Goal: Task Accomplishment & Management: Complete application form

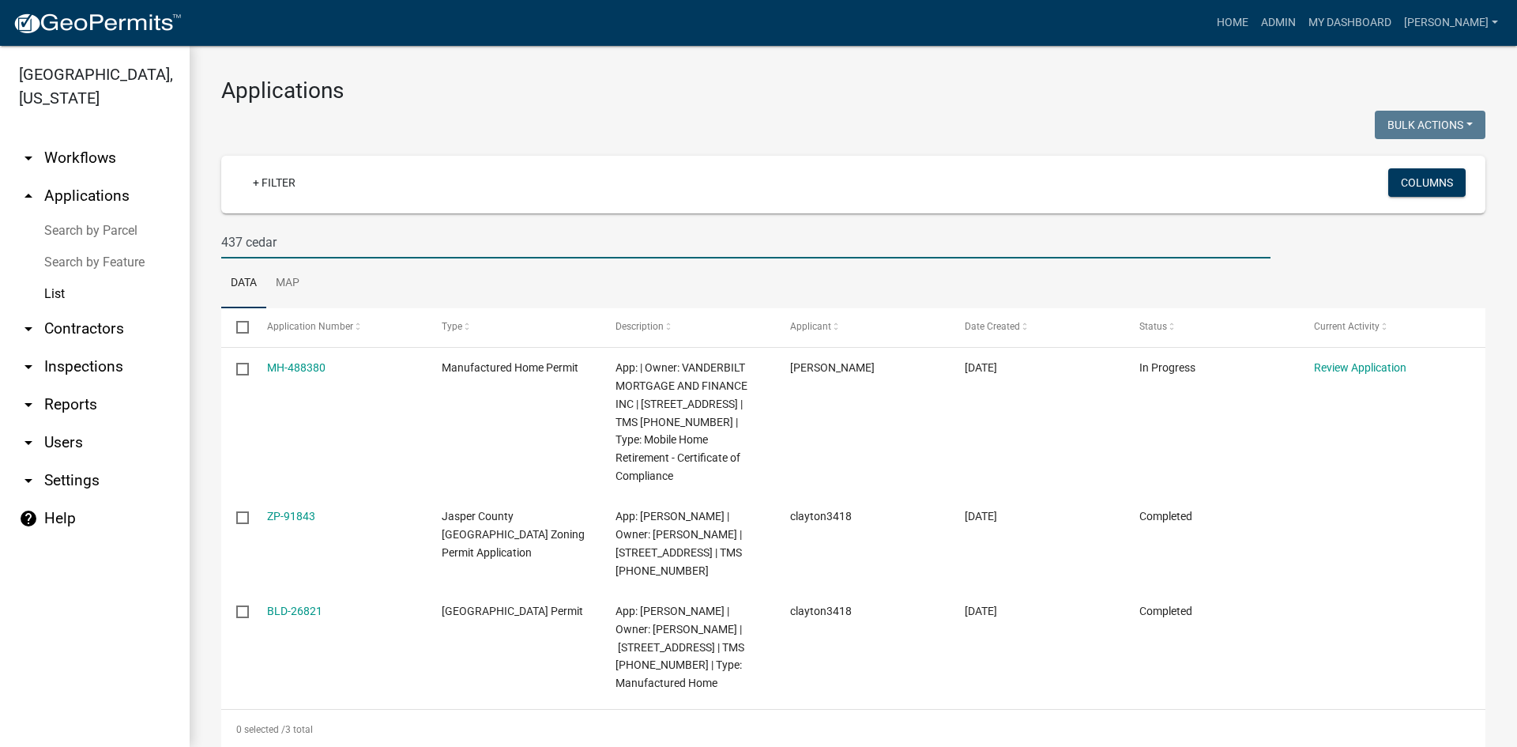
click at [196, 228] on div "Applications Bulk Actions Void Expire Lock Withdraw + Filter Columns 437 cedar …" at bounding box center [854, 413] width 1328 height 735
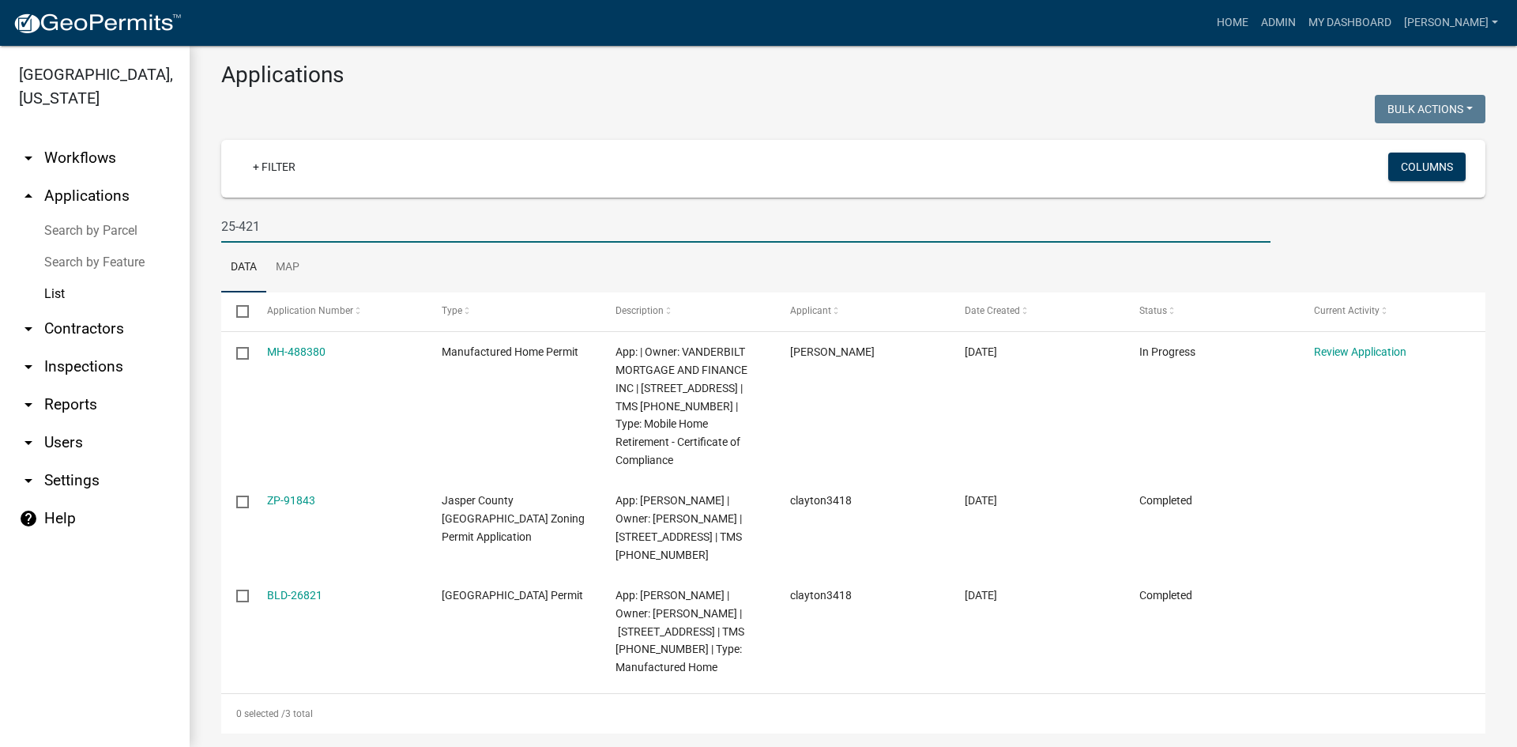
type input "25-421"
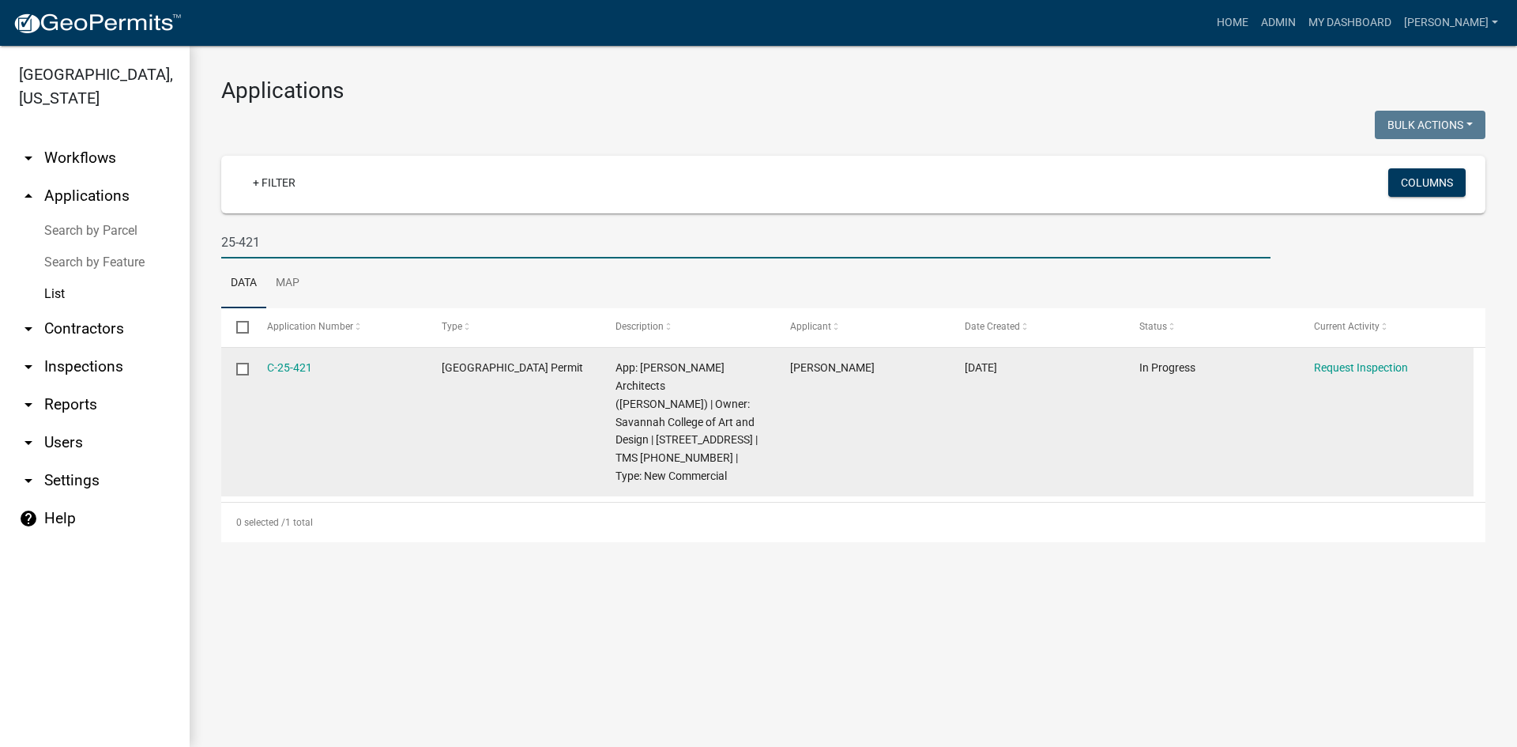
scroll to position [0, 0]
click at [289, 367] on link "C-25-421" at bounding box center [289, 367] width 45 height 13
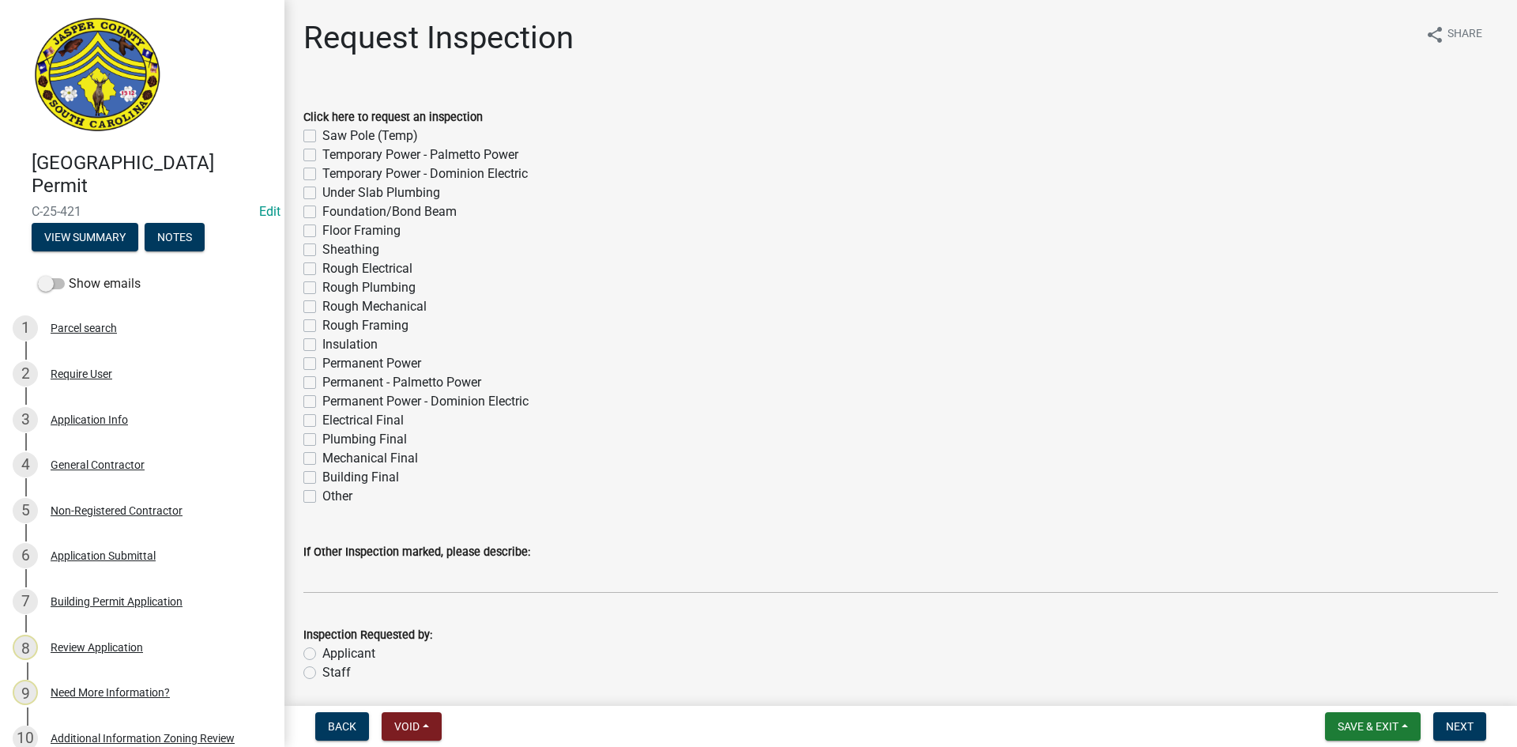
click at [322, 177] on label "Temporary Power - Dominion Electric" at bounding box center [424, 173] width 205 height 19
click at [322, 175] on input "Temporary Power - Dominion Electric" at bounding box center [327, 169] width 10 height 10
checkbox input "true"
checkbox input "false"
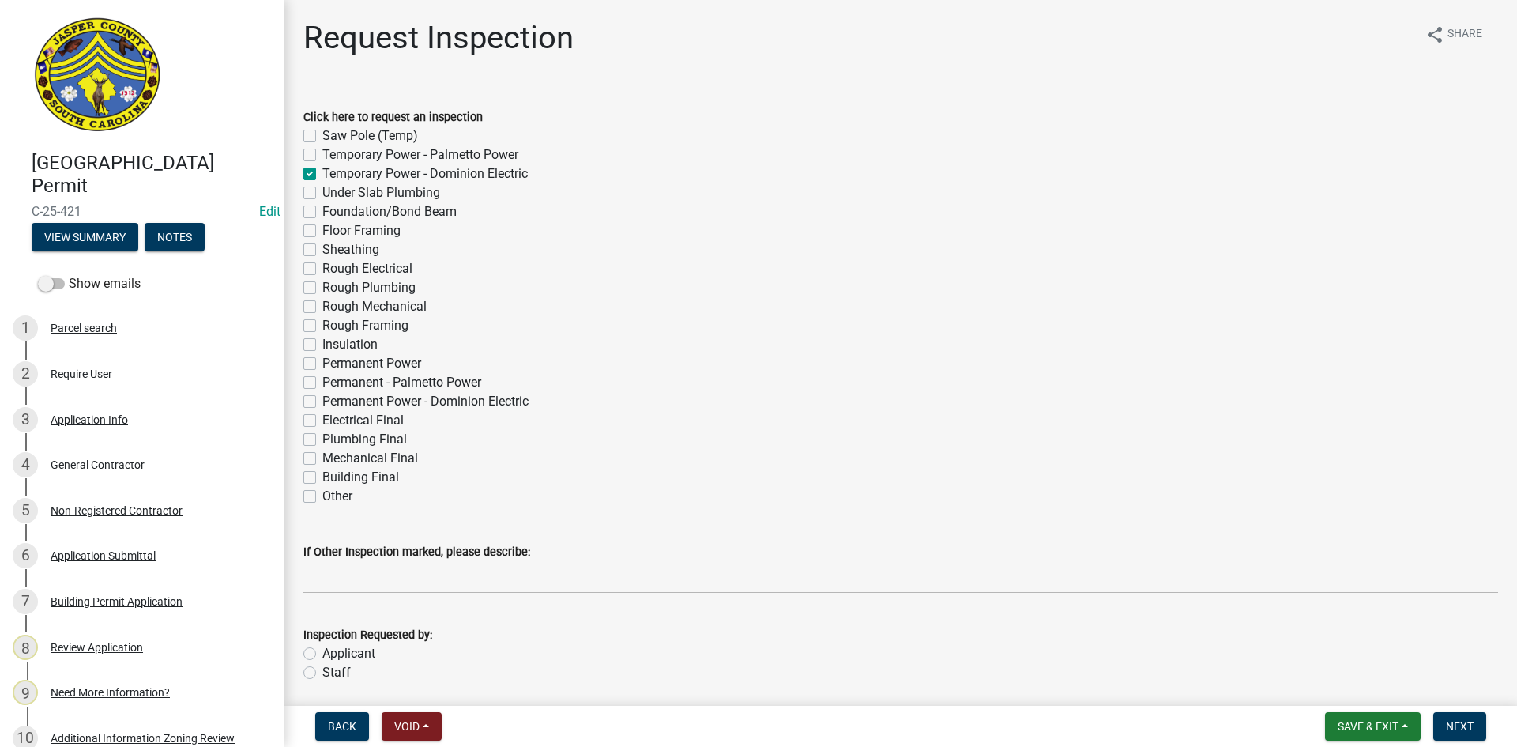
checkbox input "true"
checkbox input "false"
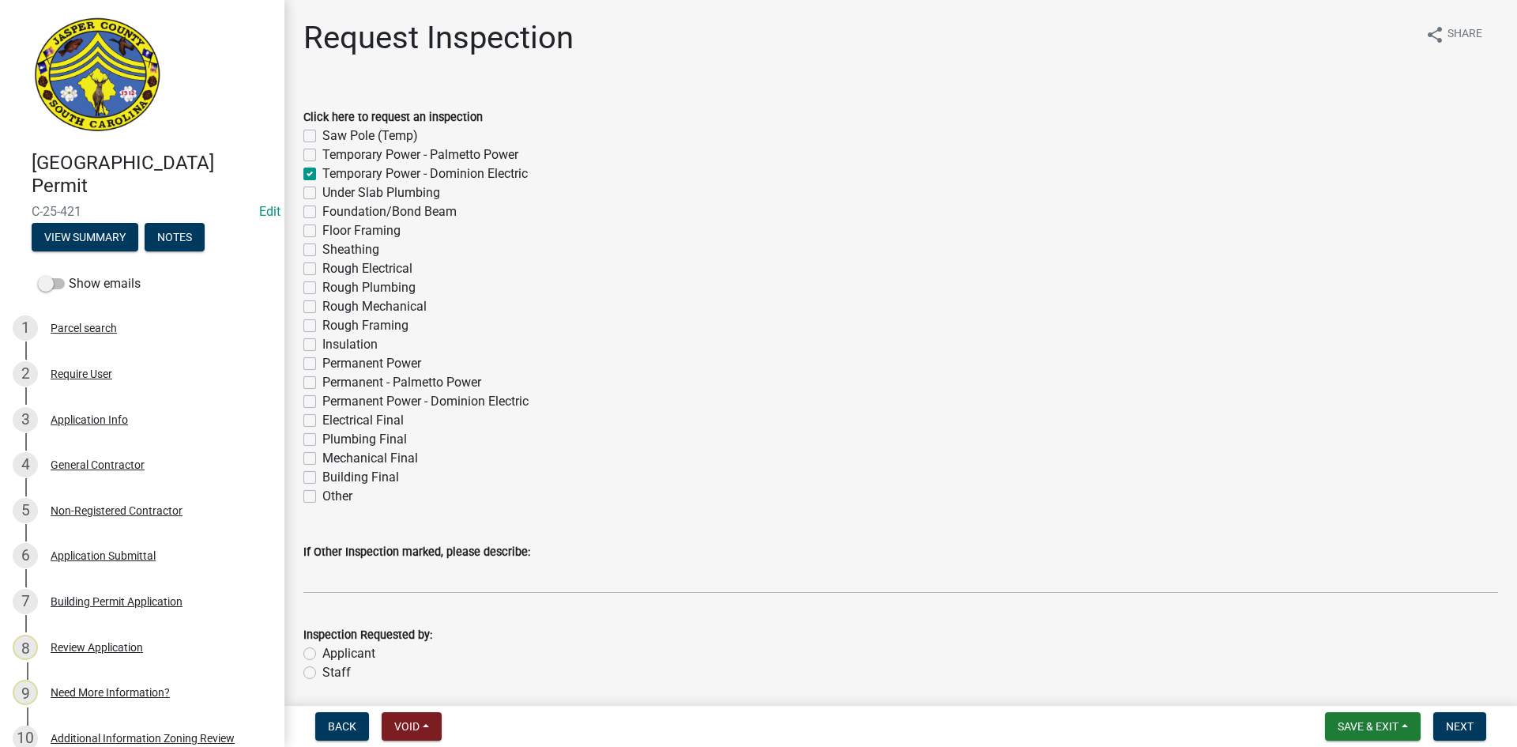
checkbox input "false"
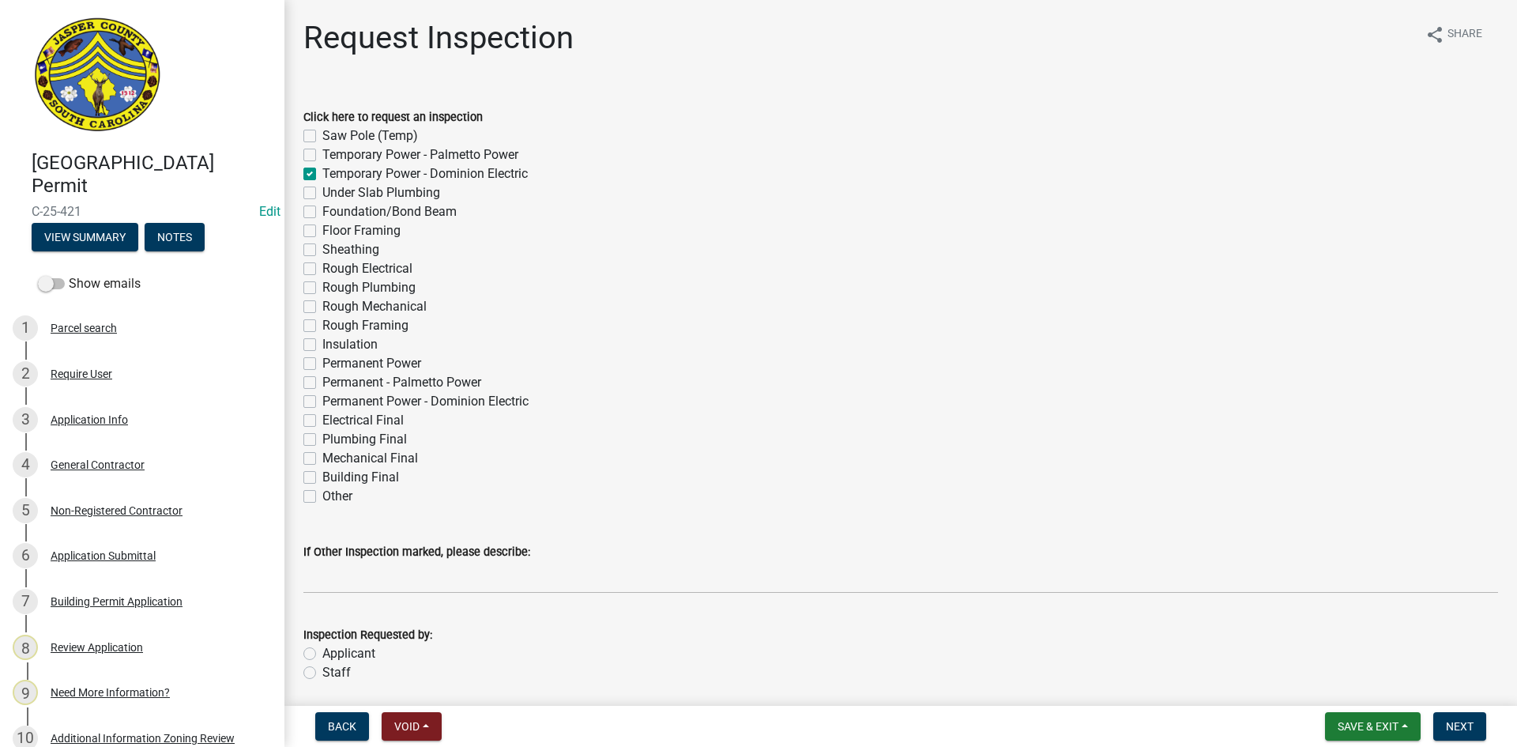
checkbox input "false"
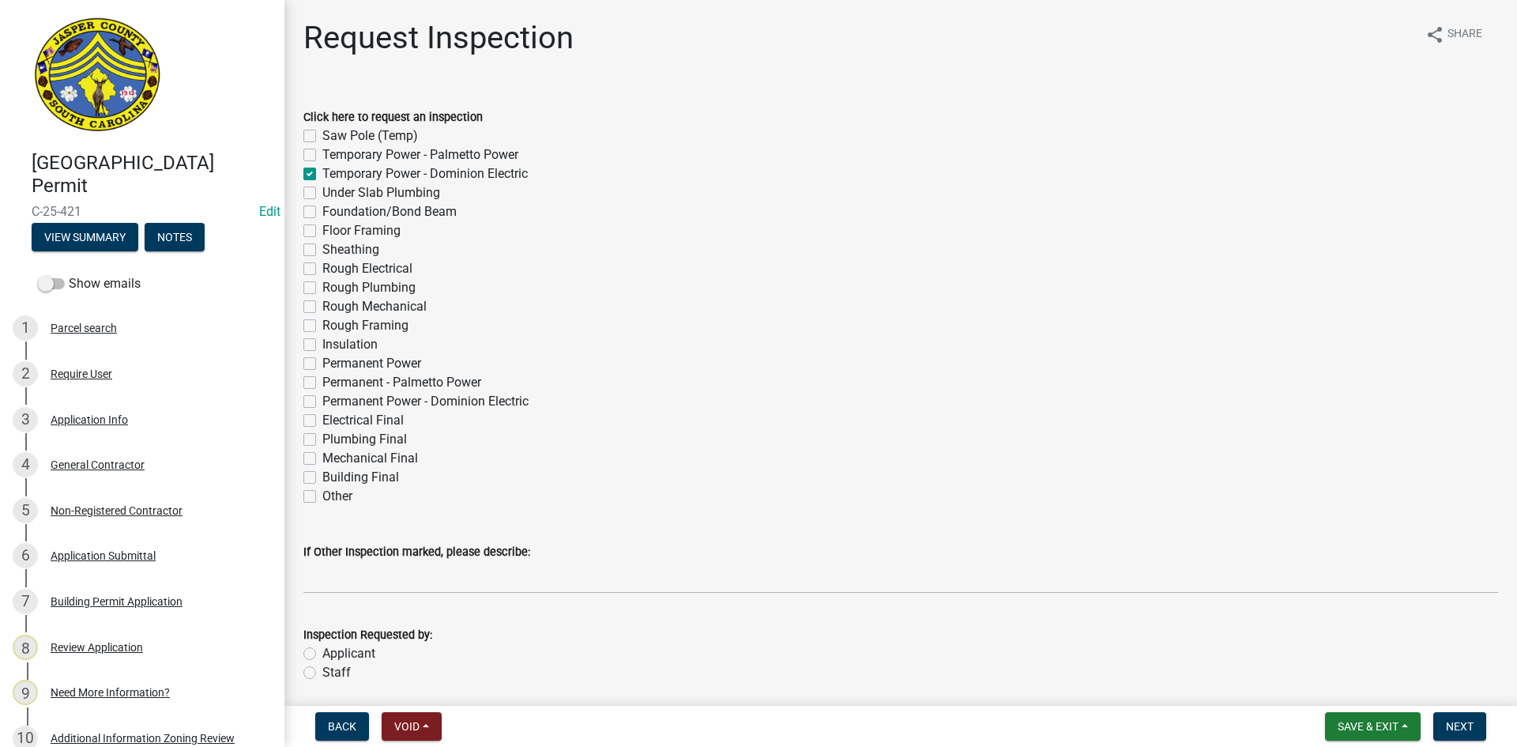
checkbox input "false"
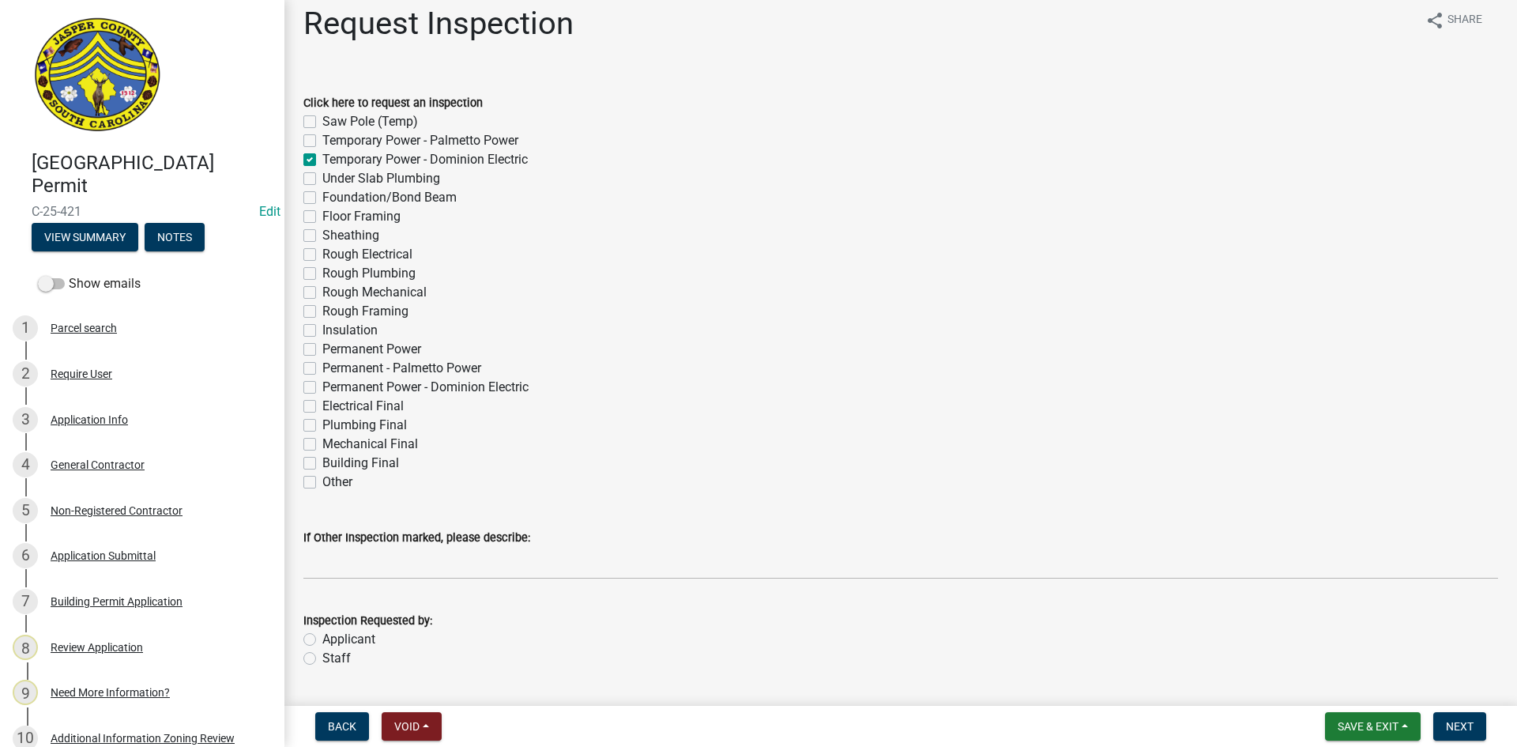
scroll to position [58, 0]
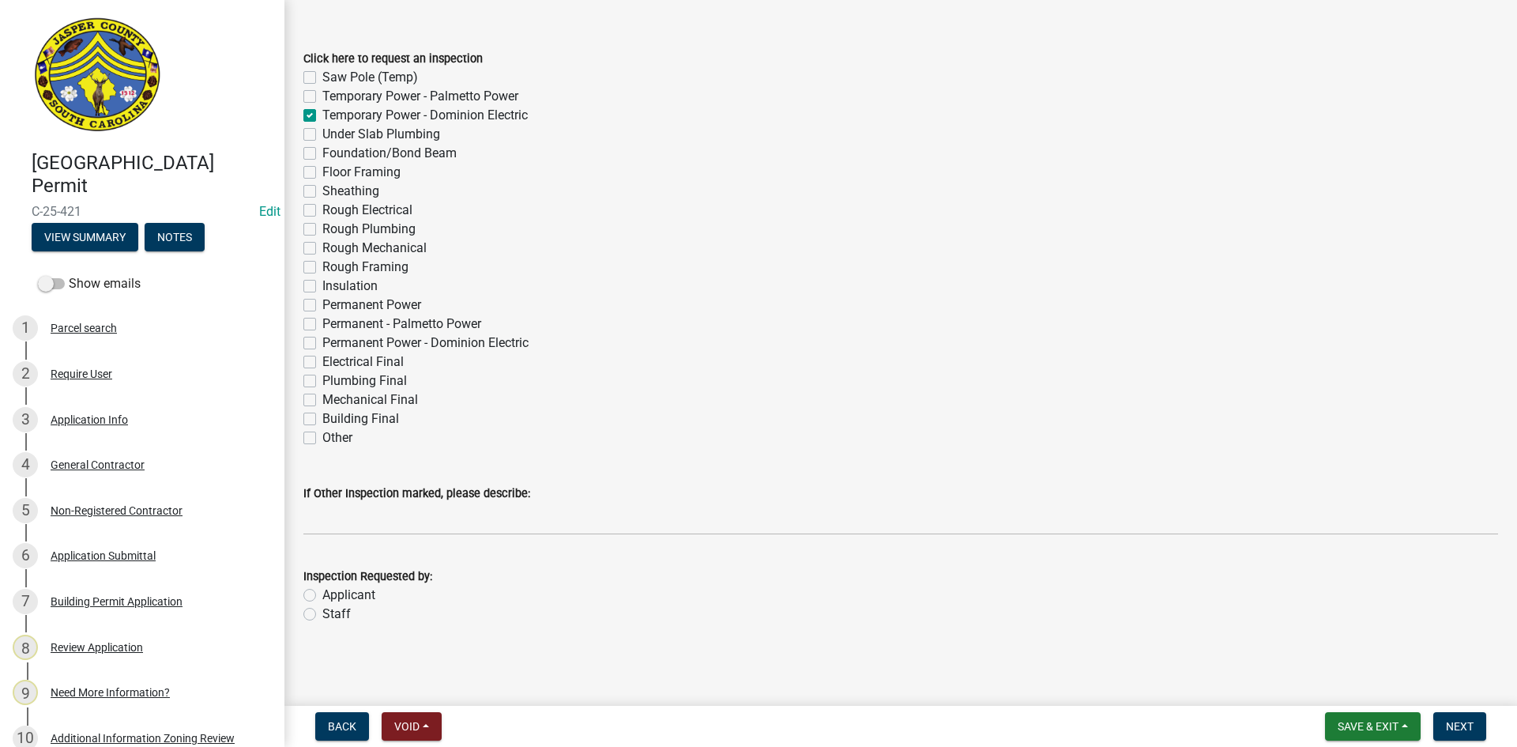
click at [322, 590] on label "Applicant" at bounding box center [348, 595] width 53 height 19
click at [322, 590] on input "Applicant" at bounding box center [327, 591] width 10 height 10
radio input "true"
click at [1466, 728] on span "Next" at bounding box center [1460, 726] width 28 height 13
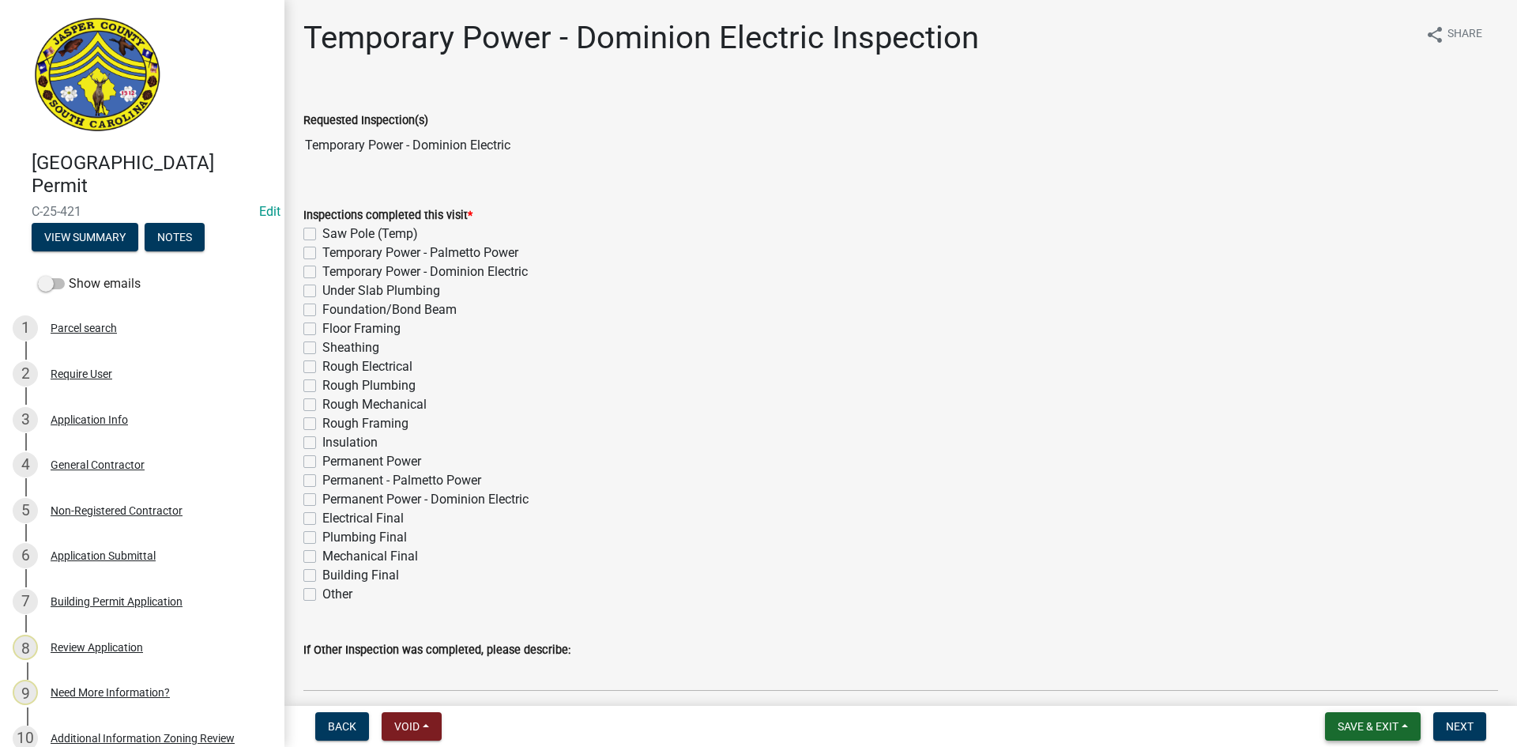
click at [1410, 730] on button "Save & Exit" at bounding box center [1373, 726] width 96 height 28
click at [1352, 679] on button "Save & Exit" at bounding box center [1357, 685] width 126 height 38
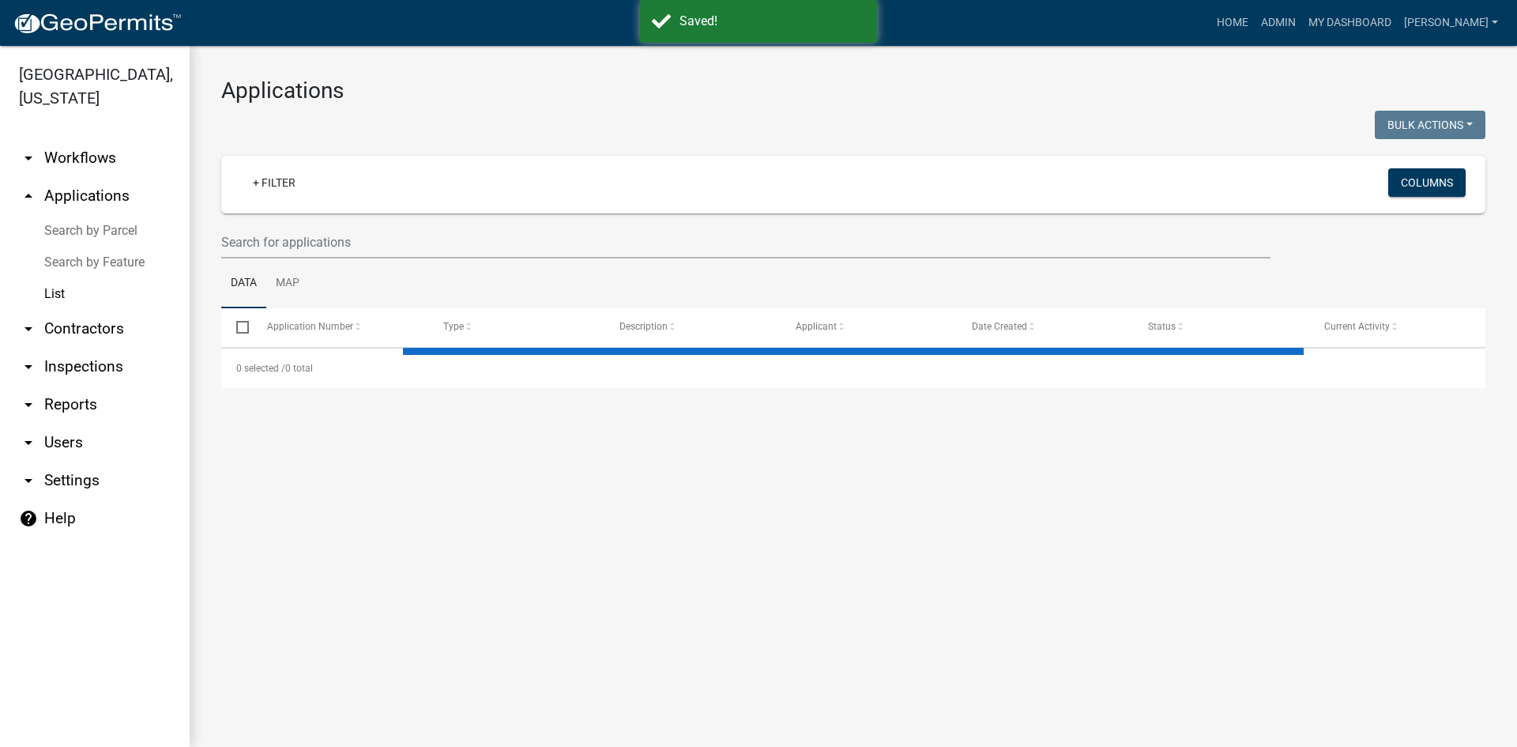
select select "3: 100"
